Goal: Information Seeking & Learning: Learn about a topic

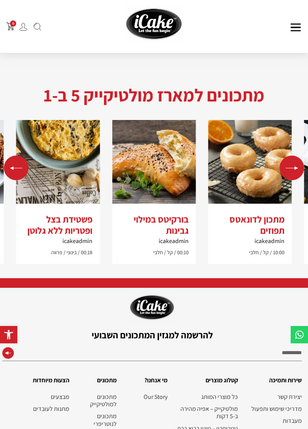
scroll to position [1522, 0]
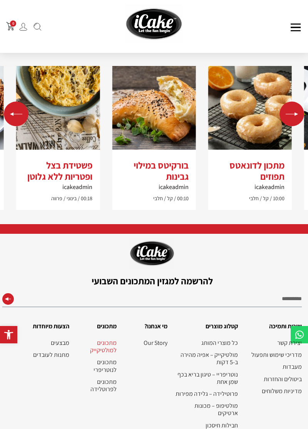
click at [101, 339] on link "מתכונים למולטיקייק" at bounding box center [97, 346] width 40 height 15
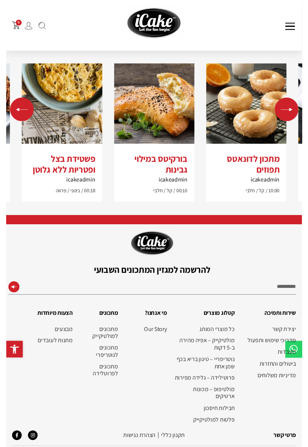
scroll to position [1540, 0]
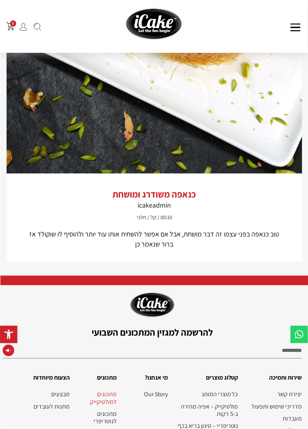
scroll to position [1950, 0]
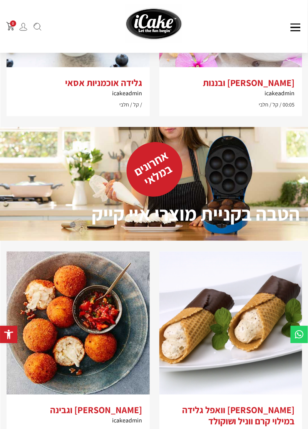
scroll to position [1255, 0]
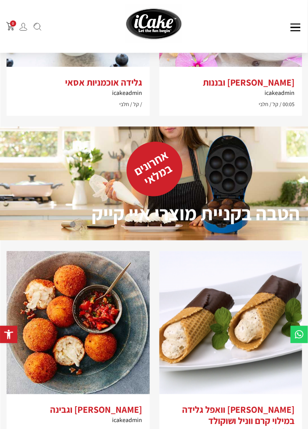
click at [258, 323] on img at bounding box center [231, 322] width 143 height 143
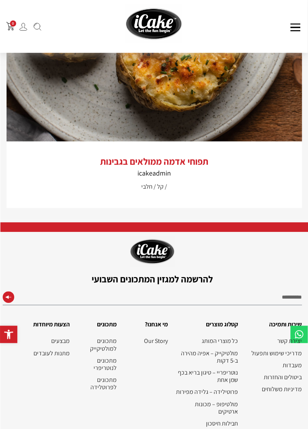
scroll to position [2887, 0]
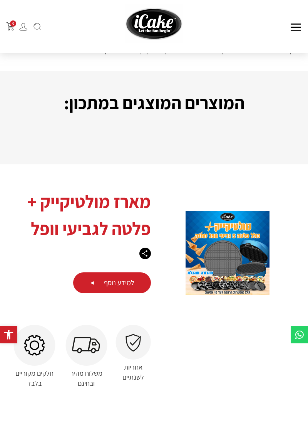
scroll to position [271, 0]
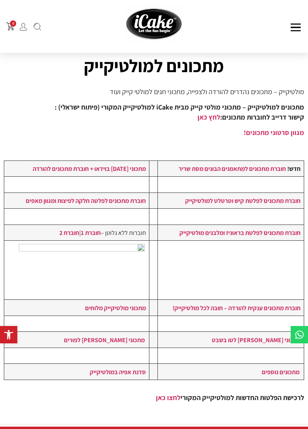
scroll to position [31, 0]
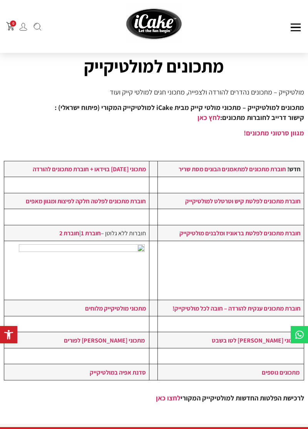
click at [215, 120] on link "לחץ כאן" at bounding box center [209, 117] width 23 height 9
